Goal: Transaction & Acquisition: Purchase product/service

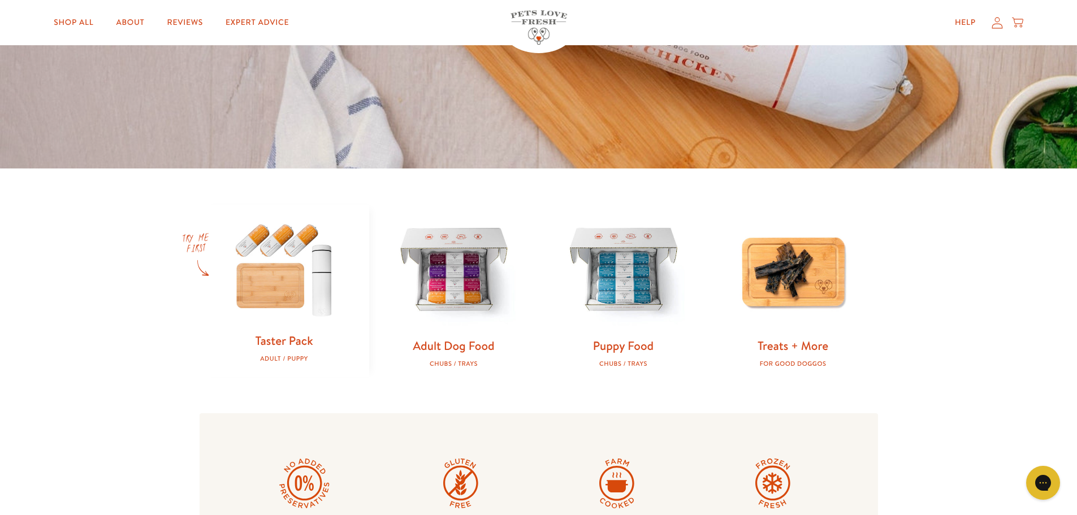
scroll to position [339, 0]
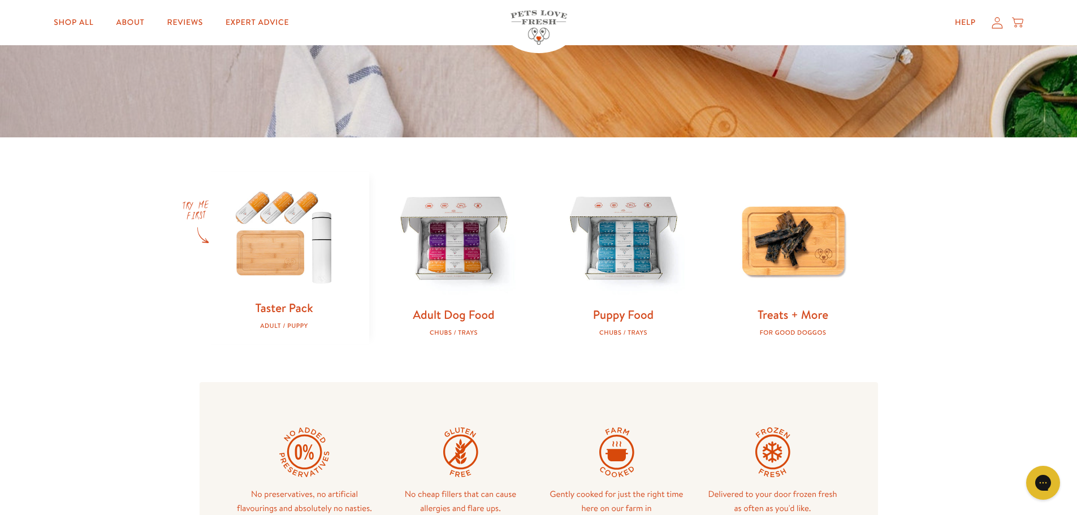
click at [283, 269] on img at bounding box center [284, 236] width 133 height 128
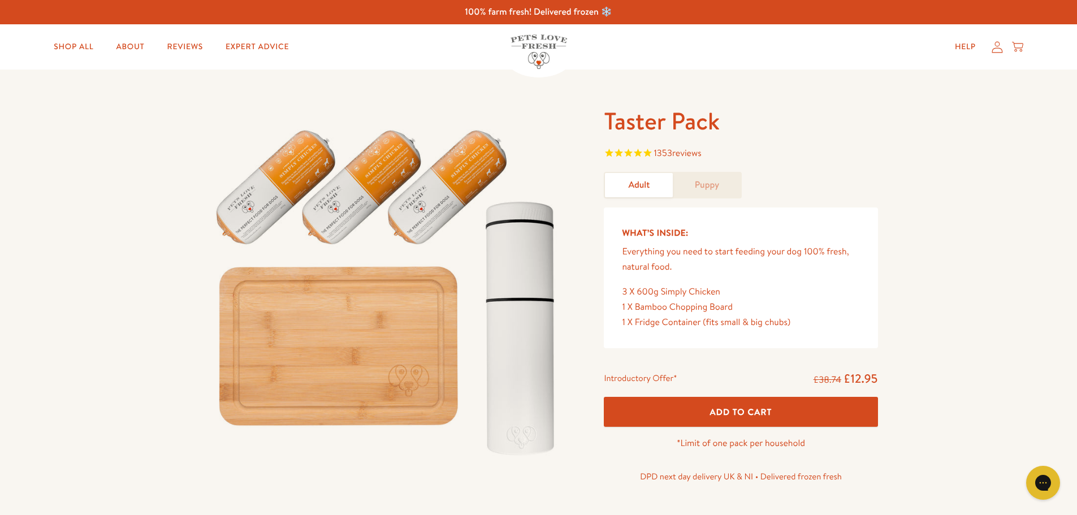
scroll to position [57, 0]
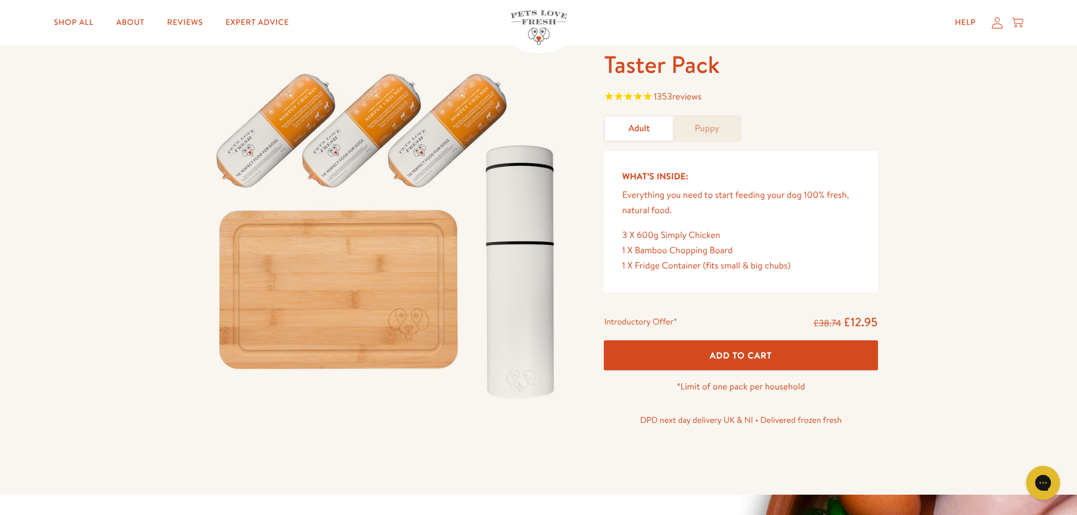
click at [705, 122] on link "Puppy" at bounding box center [707, 129] width 68 height 24
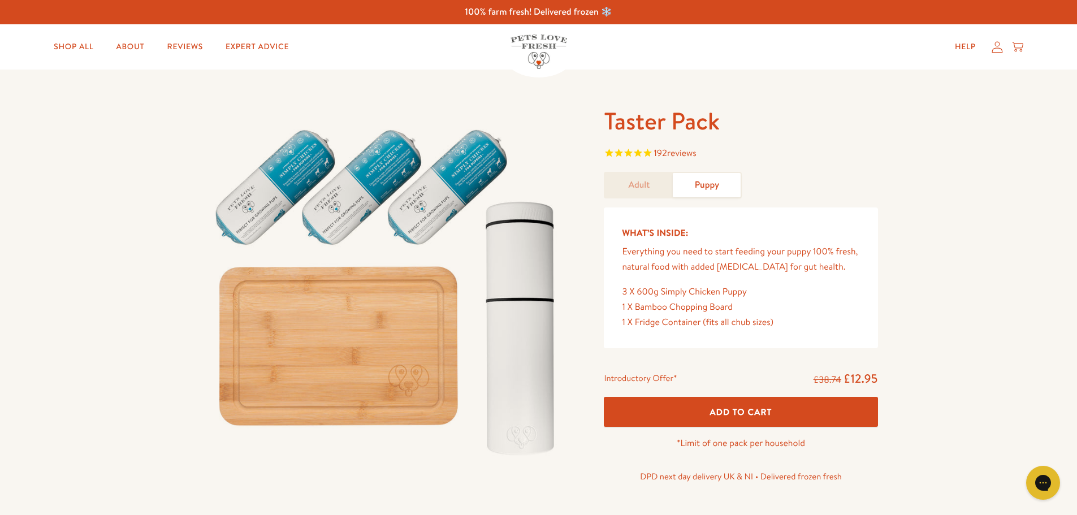
click at [654, 183] on link "Adult" at bounding box center [639, 185] width 68 height 24
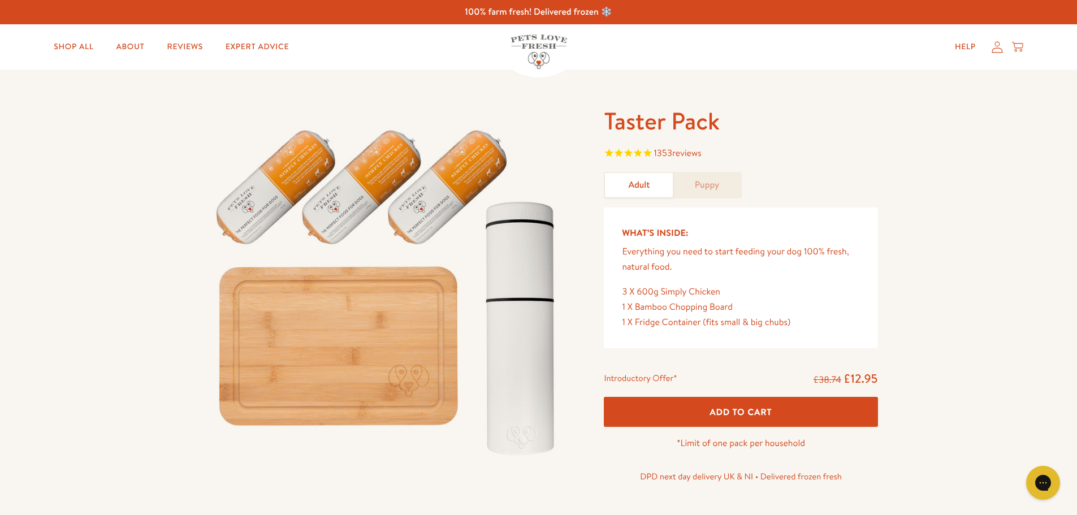
click at [696, 179] on link "Puppy" at bounding box center [707, 185] width 68 height 24
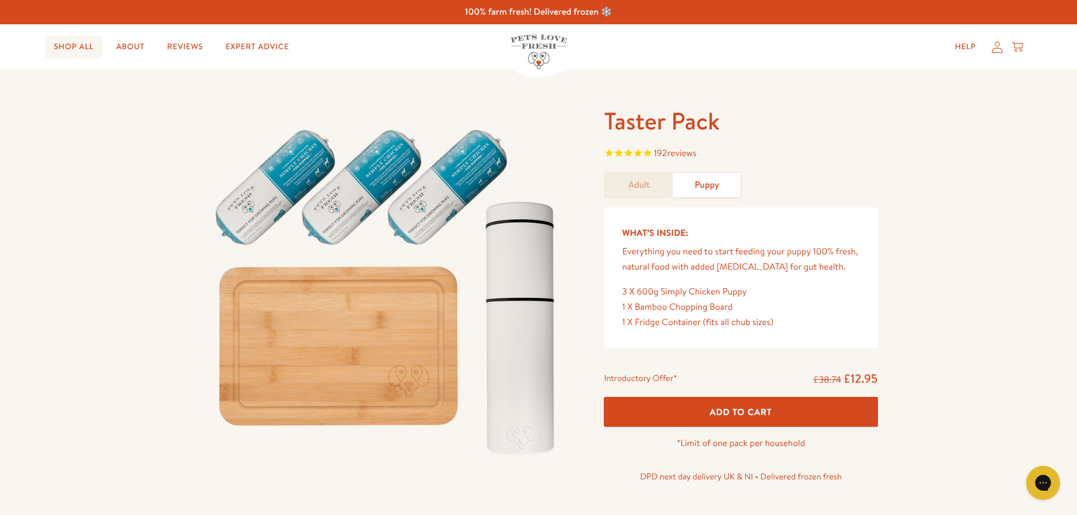
click at [92, 44] on link "Shop All" at bounding box center [74, 47] width 58 height 23
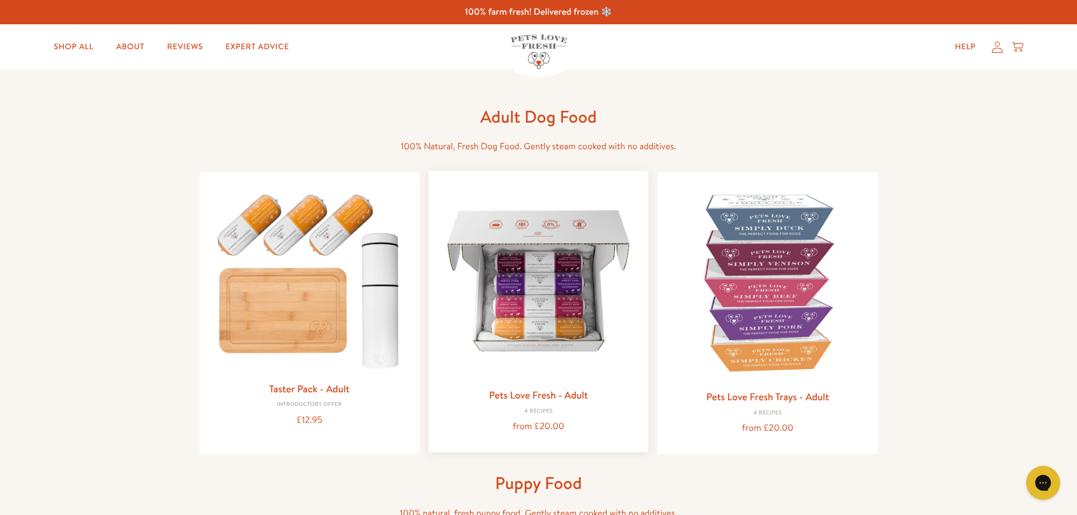
click at [566, 299] on img at bounding box center [539, 281] width 202 height 202
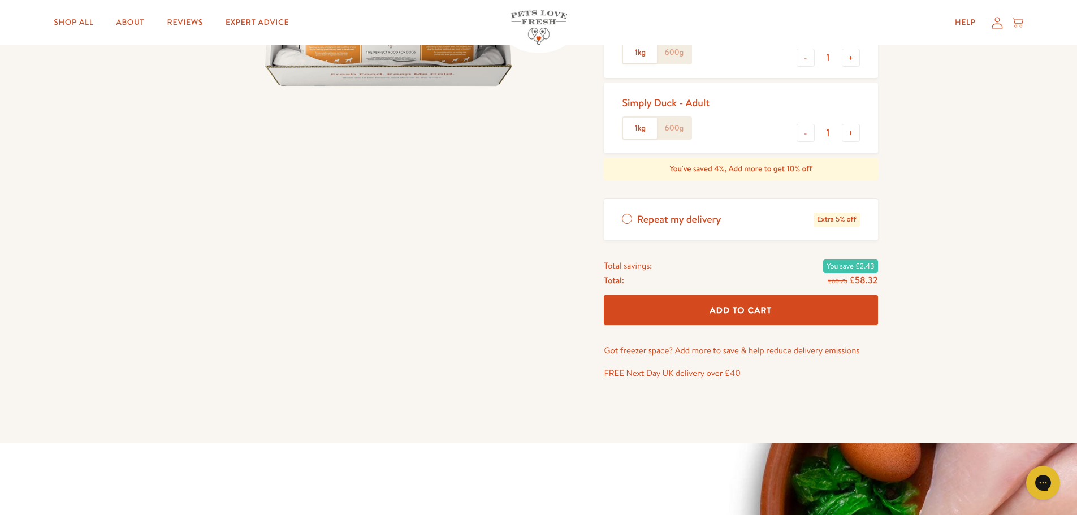
scroll to position [339, 0]
